Goal: Information Seeking & Learning: Learn about a topic

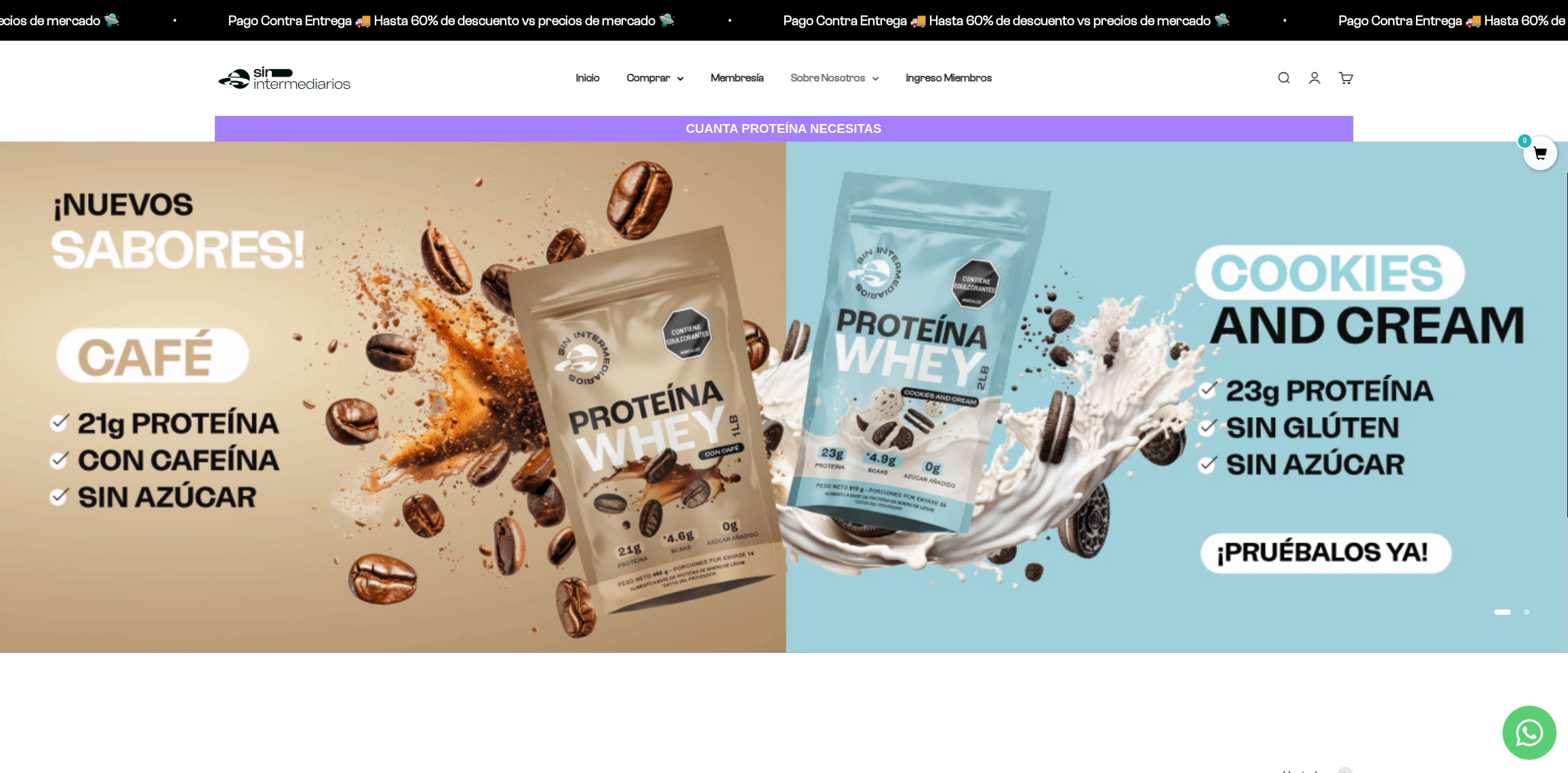
click at [862, 73] on summary "Sobre Nosotros" at bounding box center [835, 78] width 88 height 18
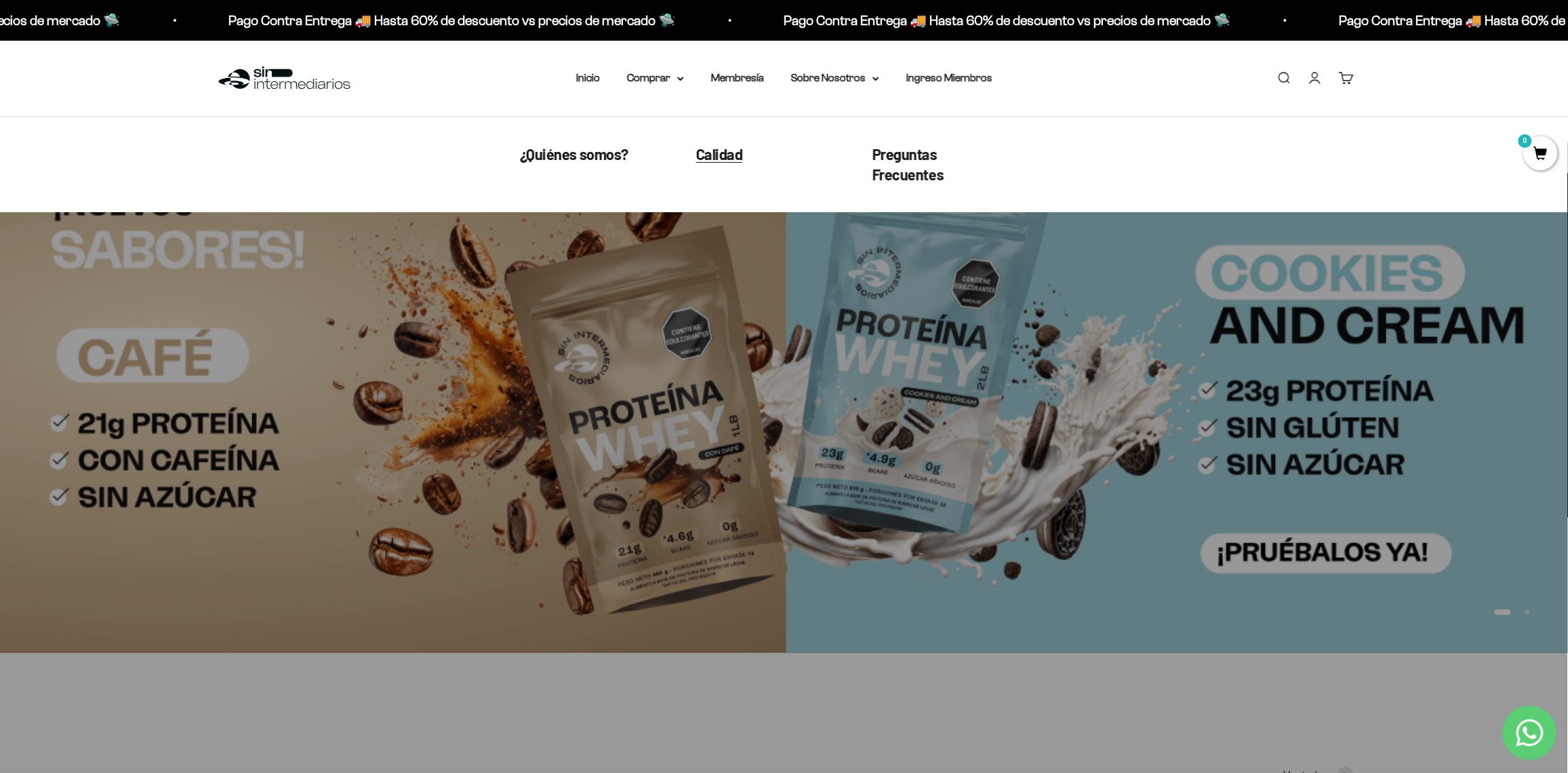
click at [717, 153] on span "Calidad" at bounding box center [719, 154] width 47 height 18
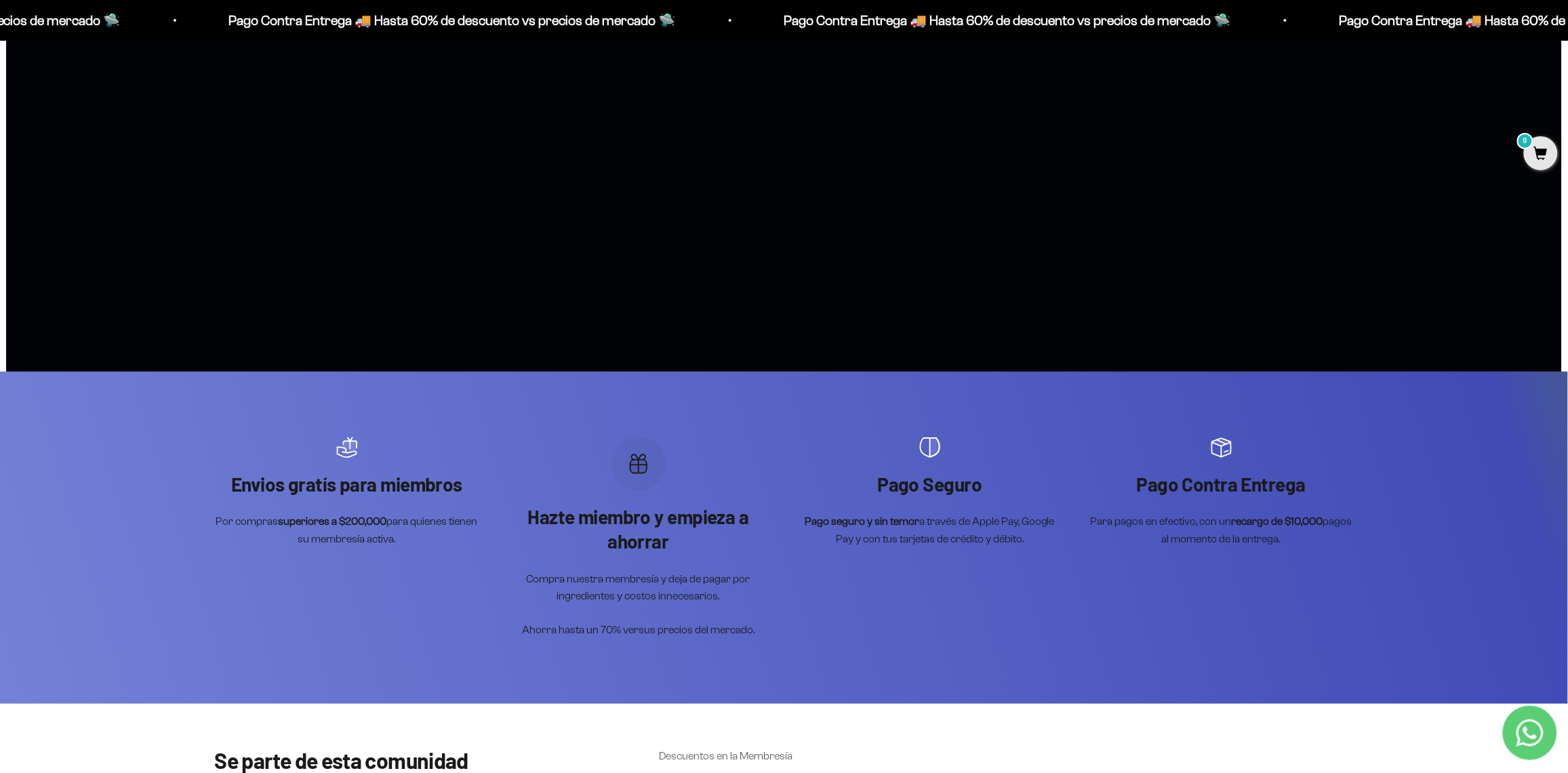
scroll to position [2303, 0]
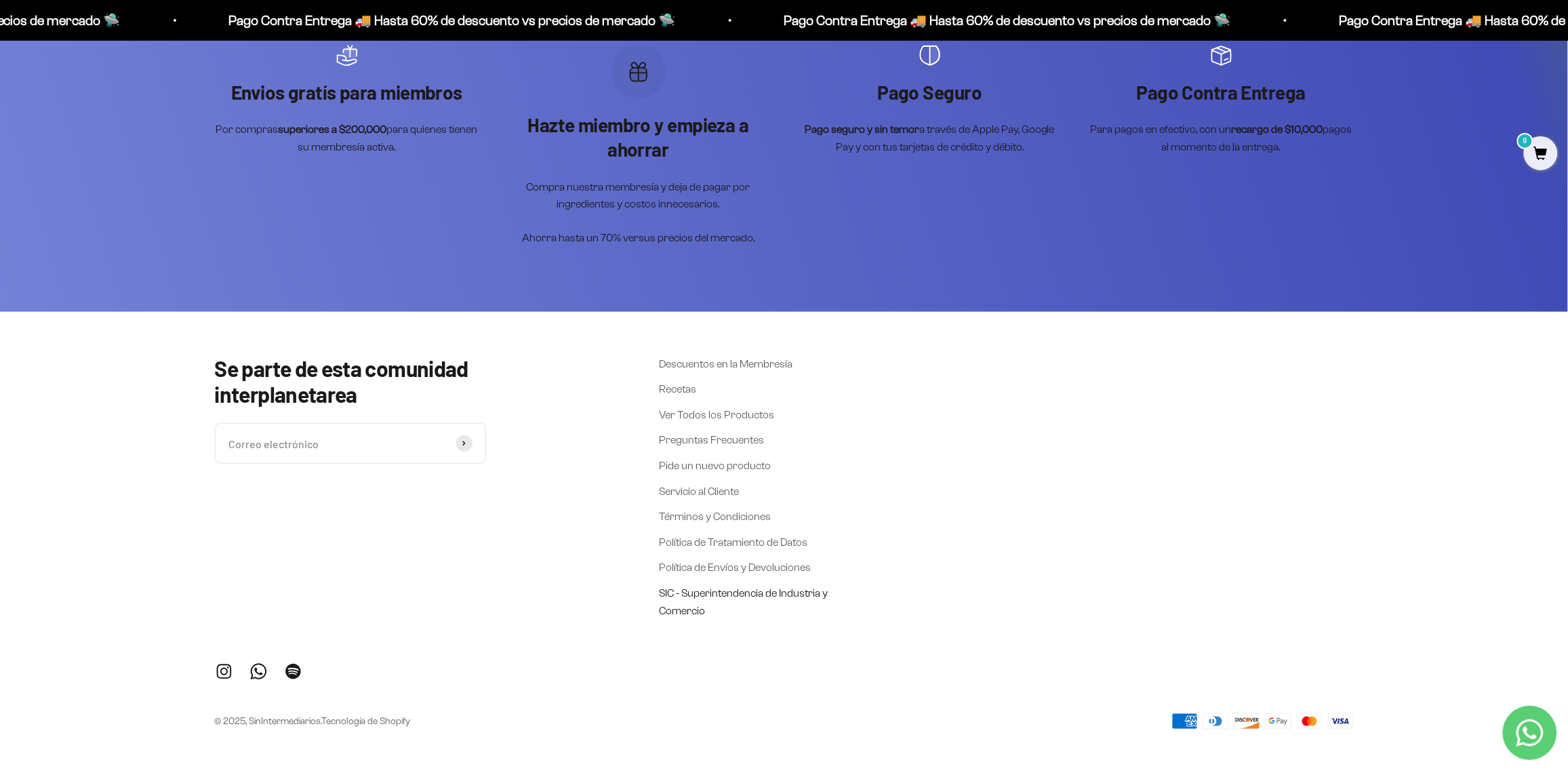
click at [723, 596] on link "SIC - Superintendencia de Industria y Comercio" at bounding box center [744, 602] width 170 height 35
click at [699, 433] on link "Preguntas Frecuentes" at bounding box center [712, 440] width 105 height 18
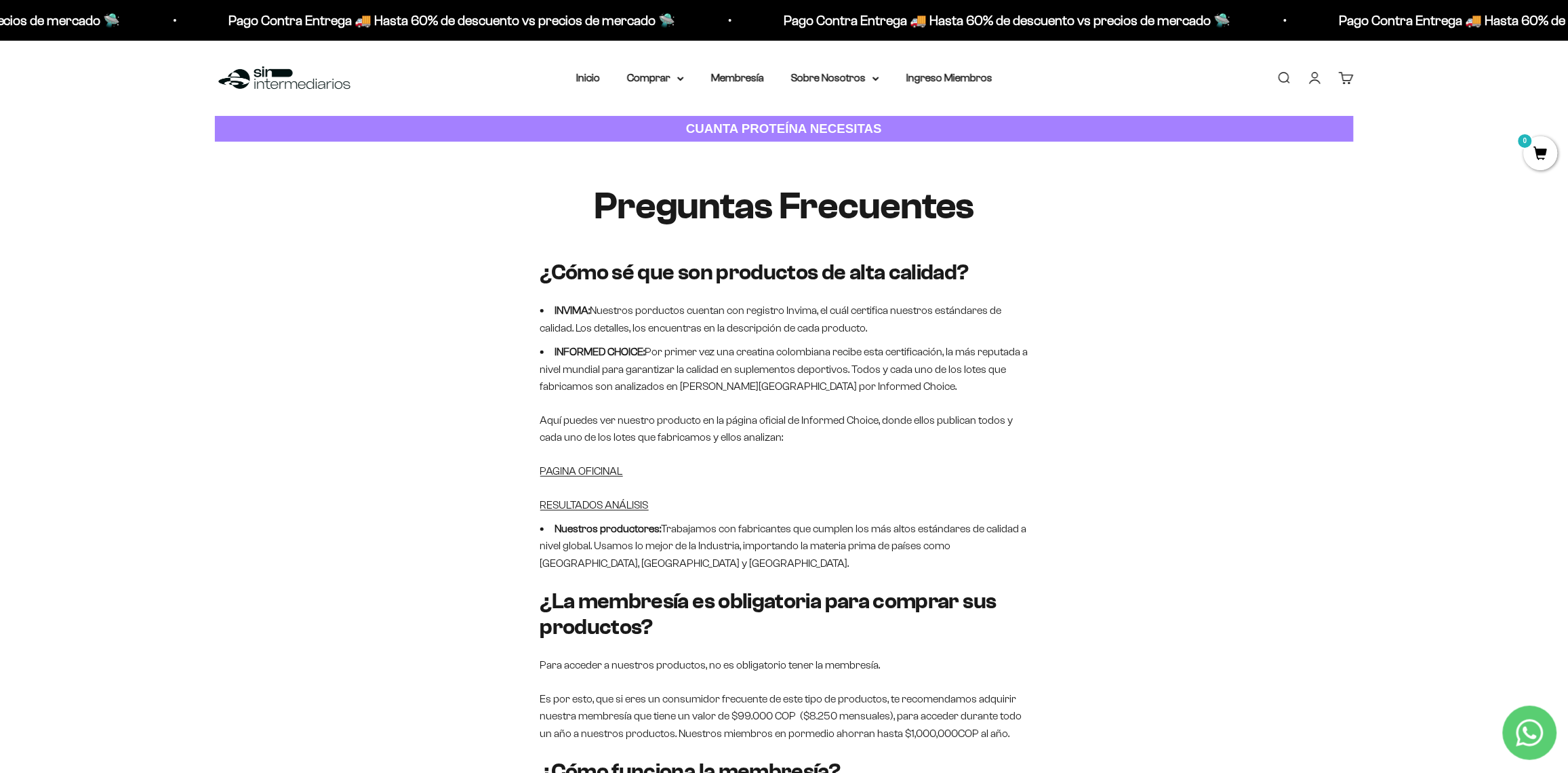
drag, startPoint x: 1141, startPoint y: 465, endPoint x: 1135, endPoint y: 114, distance: 351.1
